Goal: Information Seeking & Learning: Understand process/instructions

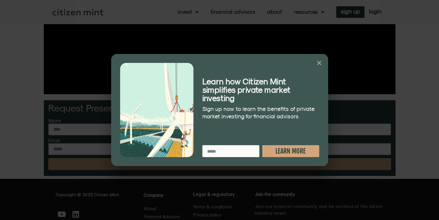
scroll to position [209, 0]
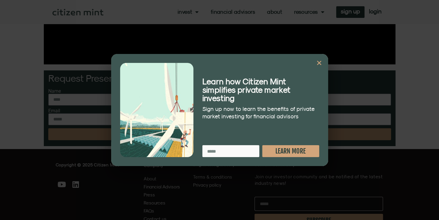
click at [317, 59] on div "Learn how Citizen Mint simplifies private market investing Sign up now to learn…" at bounding box center [219, 110] width 217 height 112
click at [319, 64] on icon "Close" at bounding box center [319, 63] width 6 height 6
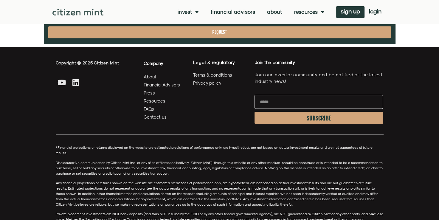
scroll to position [319, 0]
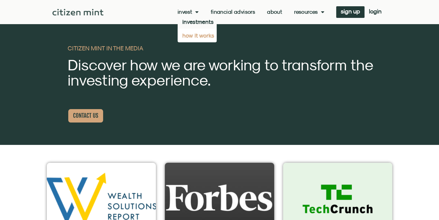
click at [193, 33] on link "how it works" at bounding box center [197, 36] width 39 height 14
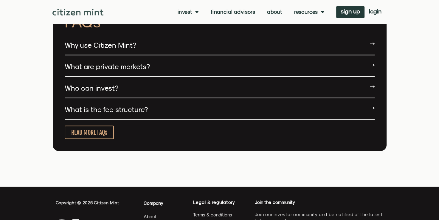
scroll to position [1132, 0]
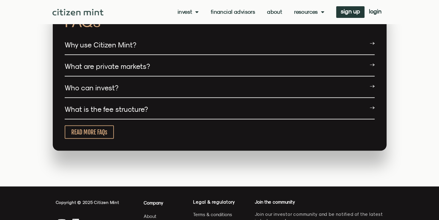
click at [120, 62] on link "What are private markets?" at bounding box center [107, 66] width 85 height 8
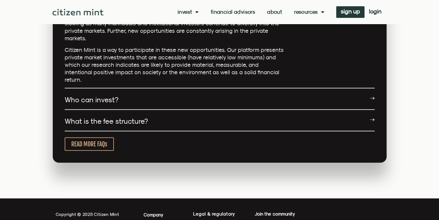
scroll to position [1252, 0]
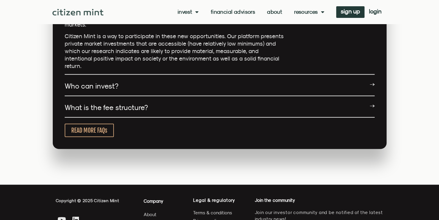
click at [89, 103] on link "What is the fee structure?" at bounding box center [106, 107] width 83 height 8
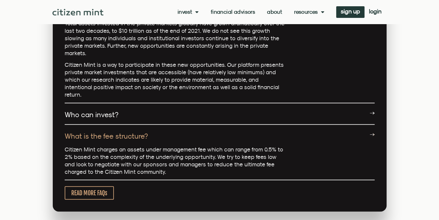
scroll to position [1222, 0]
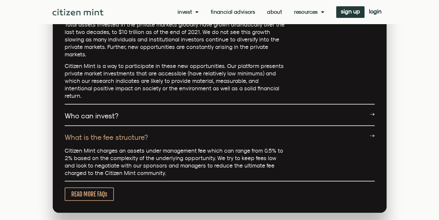
click at [92, 111] on link "Who can invest?" at bounding box center [92, 115] width 54 height 8
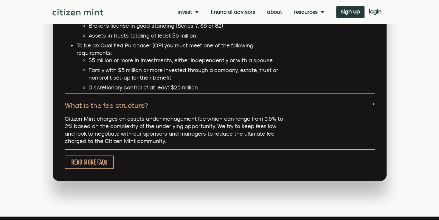
scroll to position [1401, 0]
